Goal: Communication & Community: Answer question/provide support

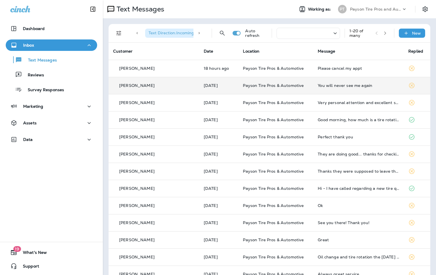
click at [178, 86] on div "[PERSON_NAME]" at bounding box center [153, 86] width 81 height 6
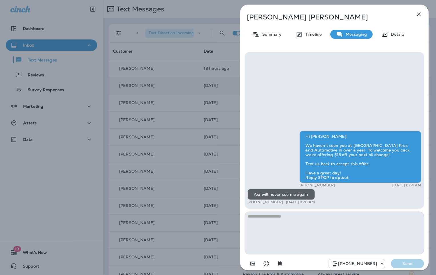
click at [267, 231] on textarea at bounding box center [335, 233] width 180 height 43
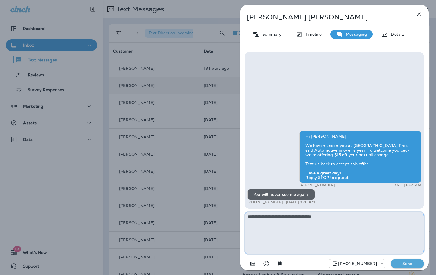
type textarea "**********"
click at [406, 261] on p "Send" at bounding box center [408, 263] width 24 height 5
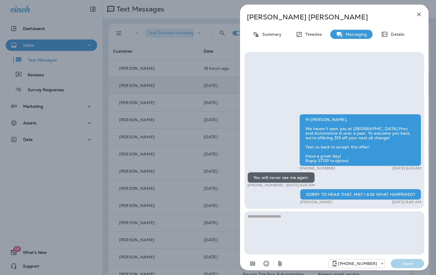
click at [173, 57] on div "[PERSON_NAME] Summary Timeline Messaging Details Hi [PERSON_NAME], We haven’t s…" at bounding box center [218, 137] width 436 height 275
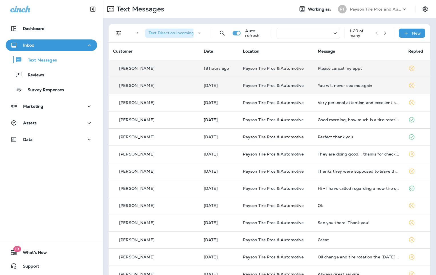
click at [179, 71] on div "[PERSON_NAME]" at bounding box center [153, 68] width 81 height 6
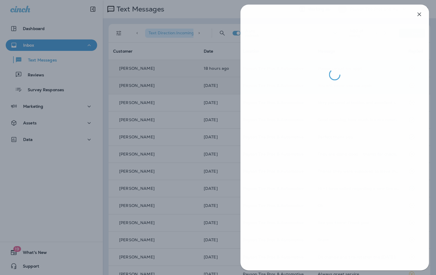
click at [174, 72] on div at bounding box center [218, 137] width 436 height 275
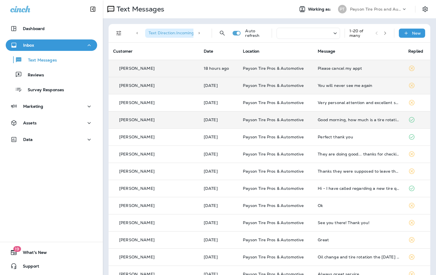
click at [176, 122] on div "[PERSON_NAME]" at bounding box center [153, 120] width 81 height 6
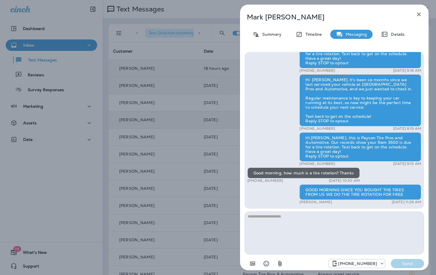
click at [180, 120] on div "[PERSON_NAME] Summary Timeline Messaging Details Hi [PERSON_NAME], this is Pays…" at bounding box center [218, 137] width 436 height 275
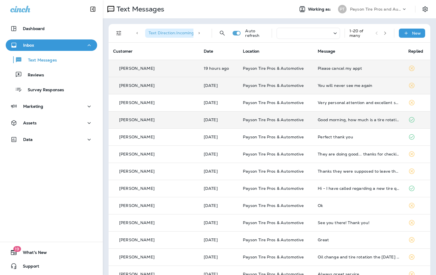
click at [250, 86] on span "Payson Tire Pros & Automotive" at bounding box center [273, 85] width 61 height 5
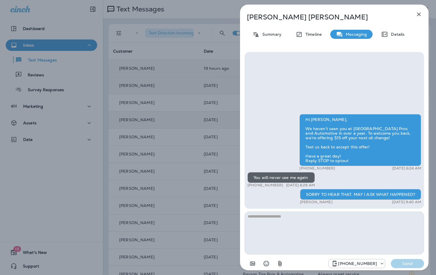
click at [205, 14] on div "[PERSON_NAME] Summary Timeline Messaging Details Hi [PERSON_NAME], We haven’t s…" at bounding box center [218, 137] width 436 height 275
